Goal: Find specific page/section: Find specific page/section

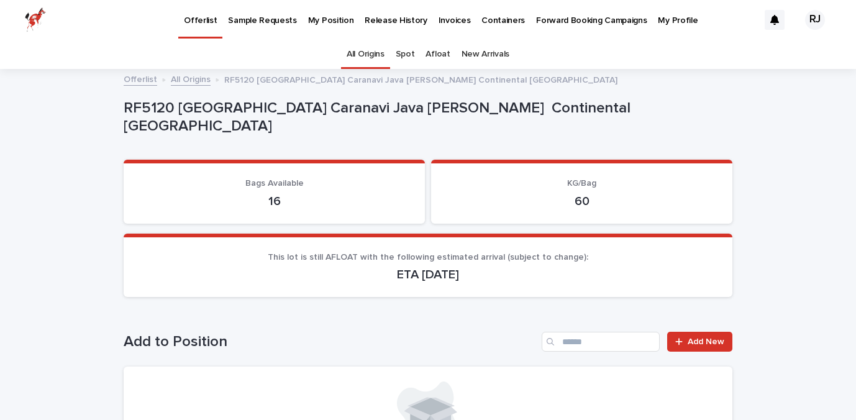
click at [375, 55] on link "All Origins" at bounding box center [366, 54] width 38 height 29
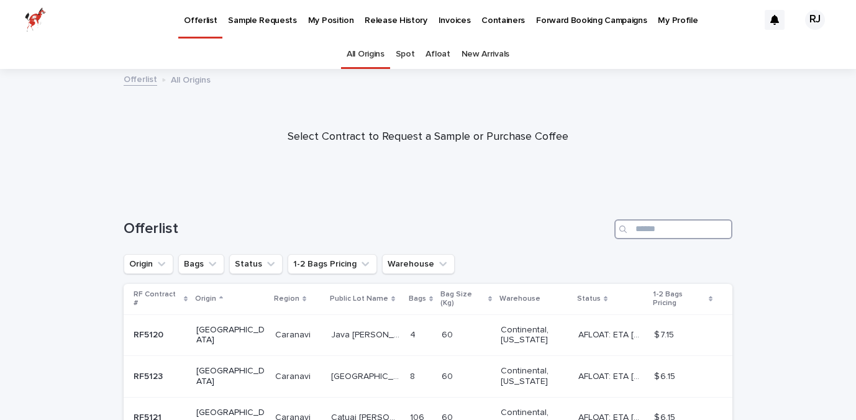
click at [636, 234] on input "Search" at bounding box center [674, 229] width 118 height 20
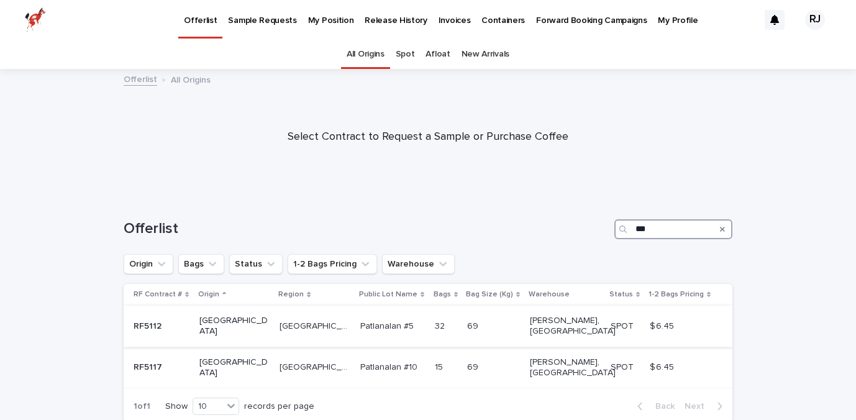
type input "***"
click at [360, 319] on p "Patlanalan #5" at bounding box center [388, 325] width 56 height 13
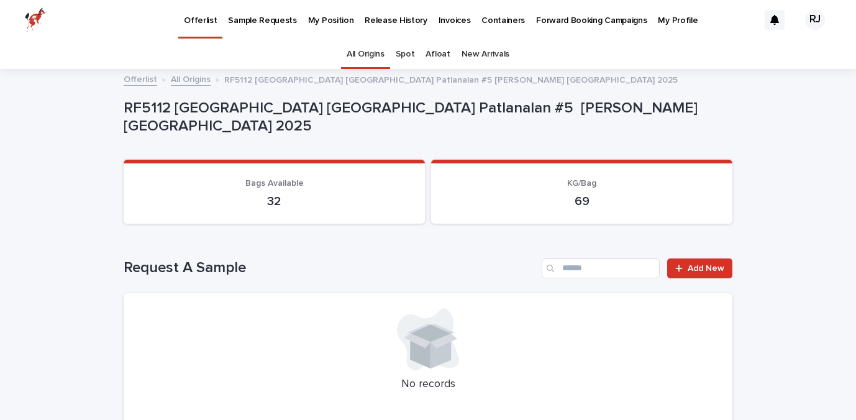
click at [350, 51] on link "All Origins" at bounding box center [366, 54] width 38 height 29
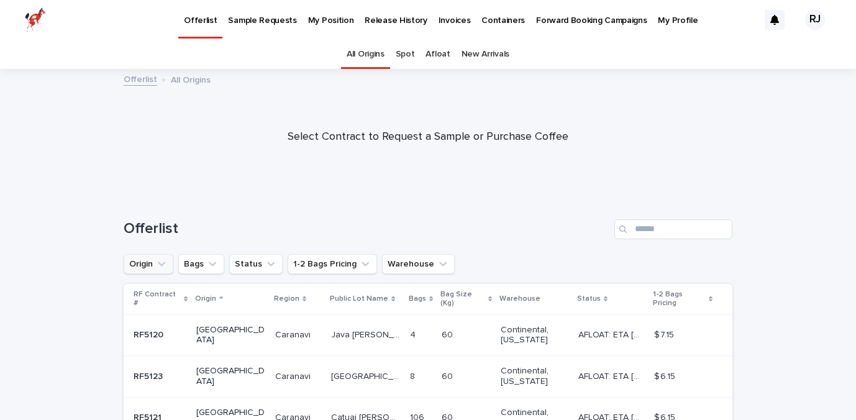
click at [149, 267] on button "Origin" at bounding box center [149, 264] width 50 height 20
